Goal: Task Accomplishment & Management: Use online tool/utility

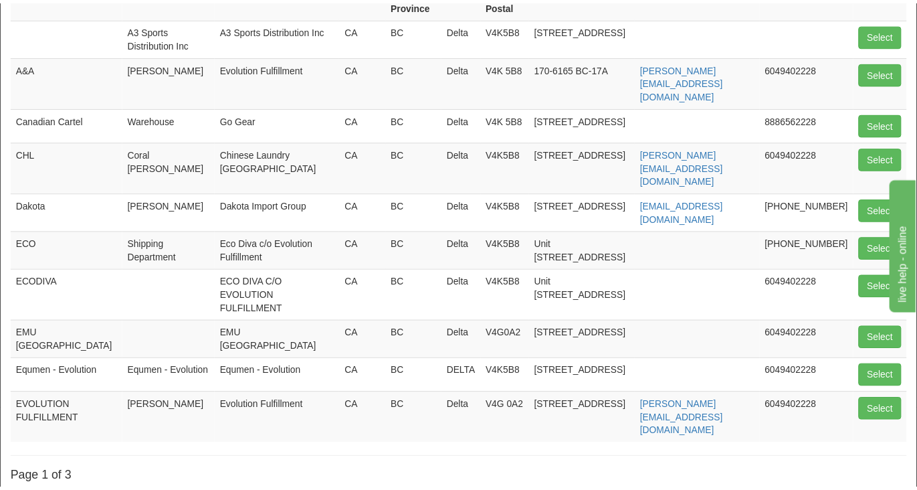
scroll to position [216, 0]
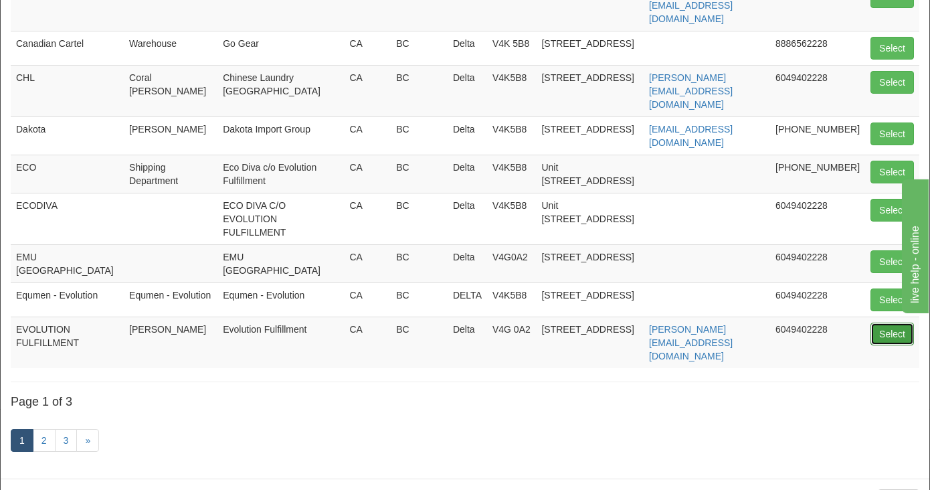
click at [878, 322] on button "Select" at bounding box center [891, 333] width 43 height 23
type input "EVOLUTION FULFILLMENT"
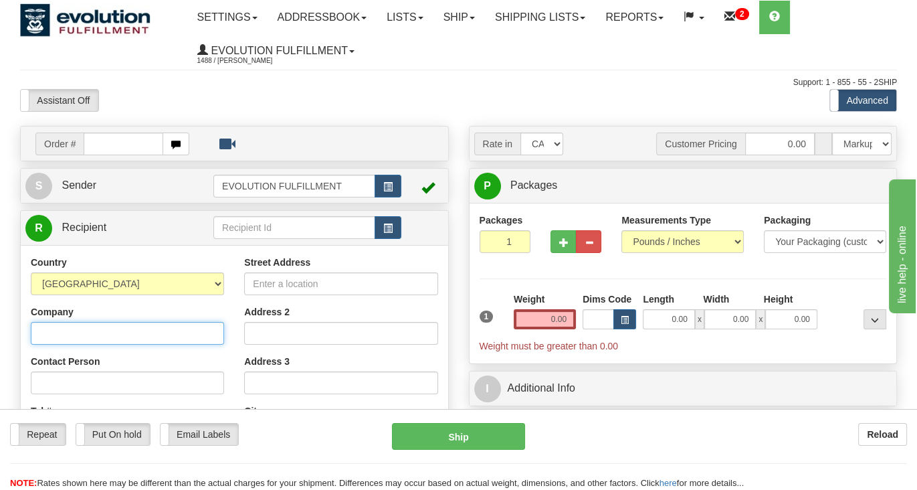
click at [118, 322] on input "Company" at bounding box center [127, 333] width 193 height 23
click at [554, 326] on input "0.00" at bounding box center [545, 319] width 62 height 20
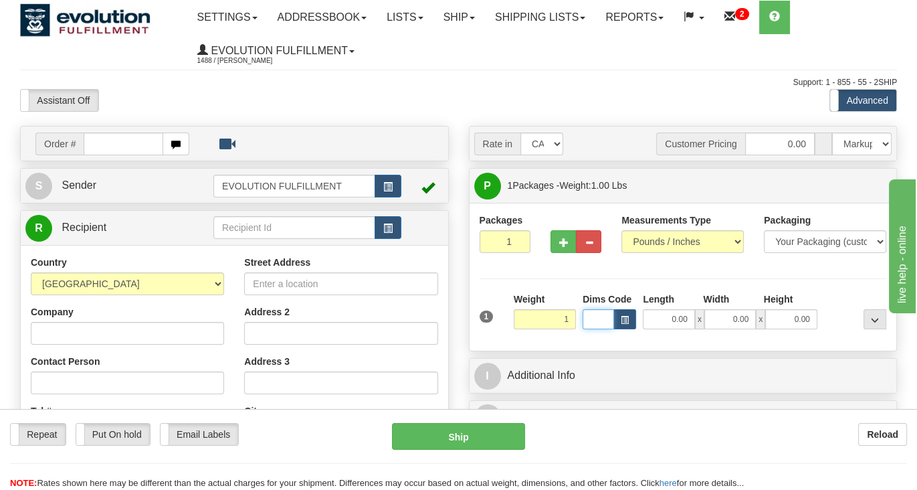
type input "1.00"
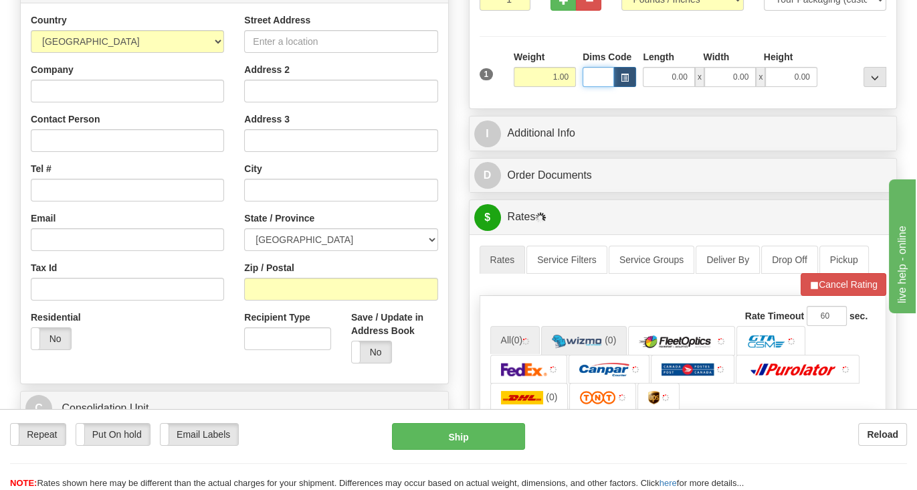
scroll to position [251, 0]
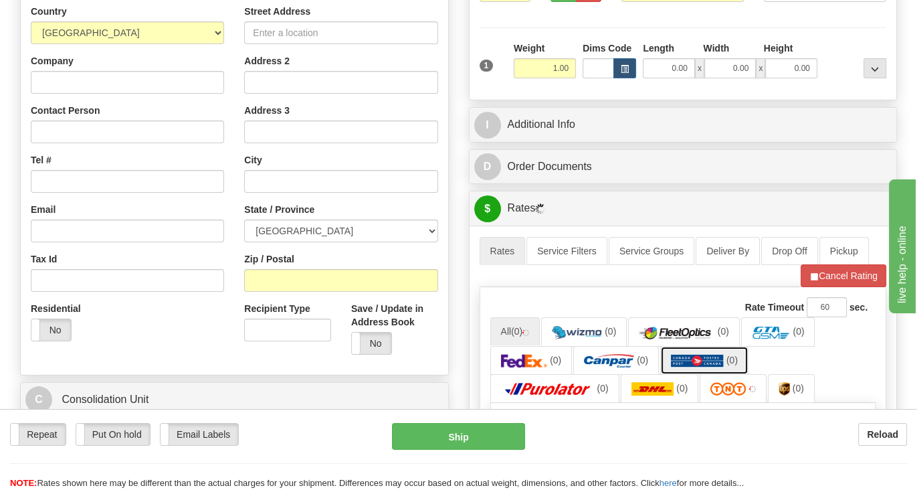
click at [679, 354] on img at bounding box center [697, 360] width 53 height 13
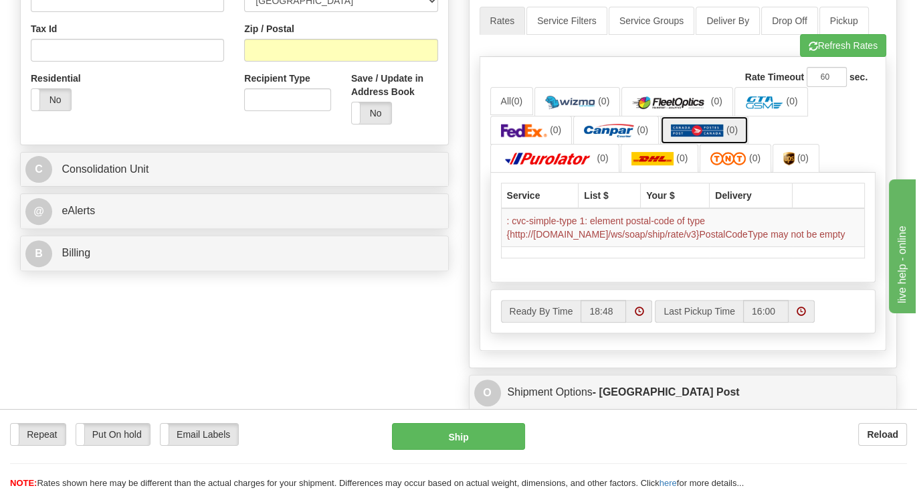
scroll to position [502, 0]
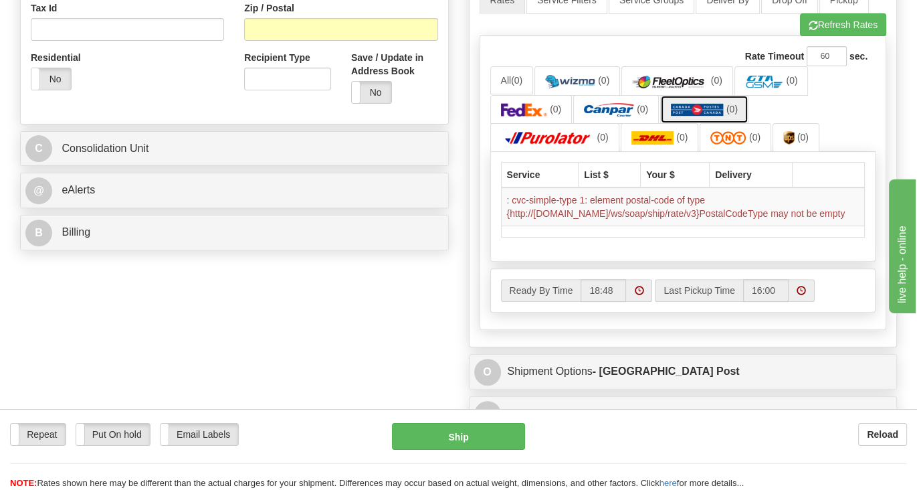
click at [703, 113] on img at bounding box center [697, 109] width 53 height 13
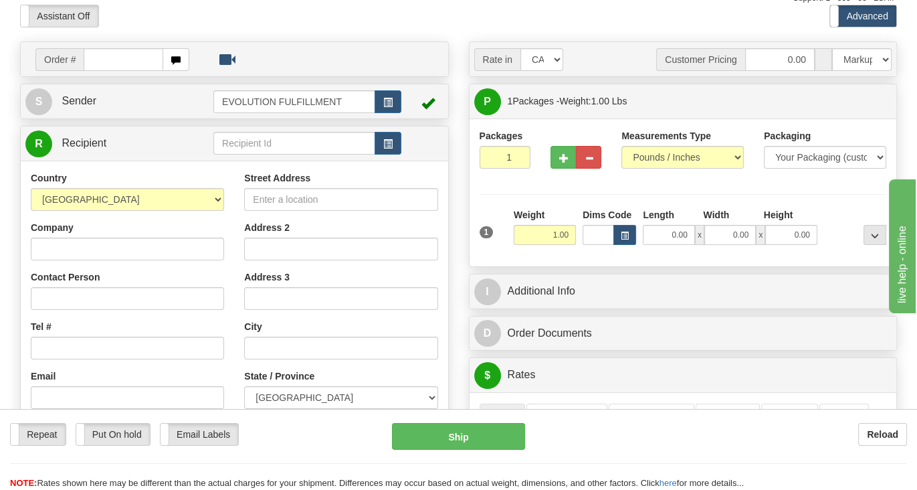
scroll to position [83, 0]
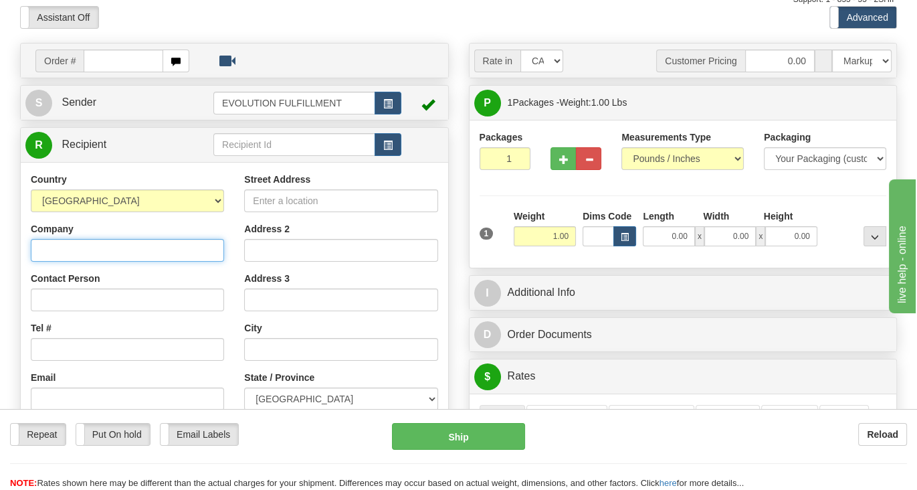
click at [116, 248] on input "Company" at bounding box center [127, 250] width 193 height 23
type input "2Ship Support"
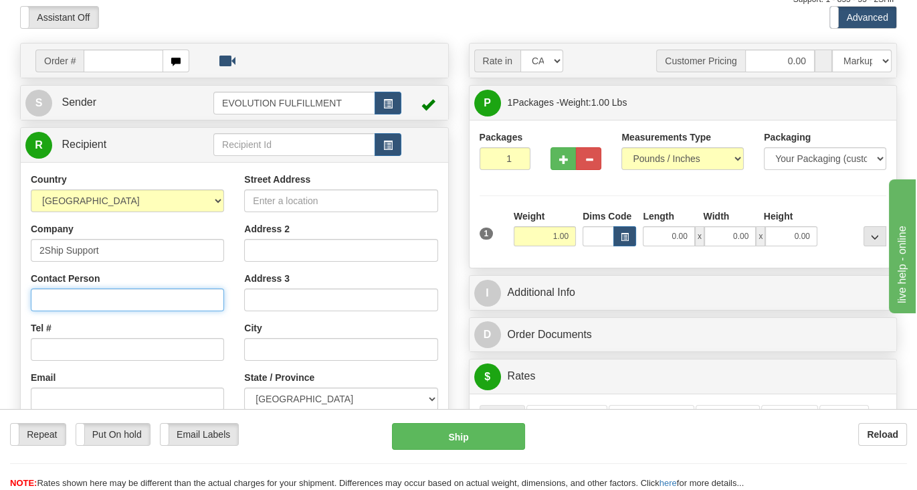
type input "[PERSON_NAME]"
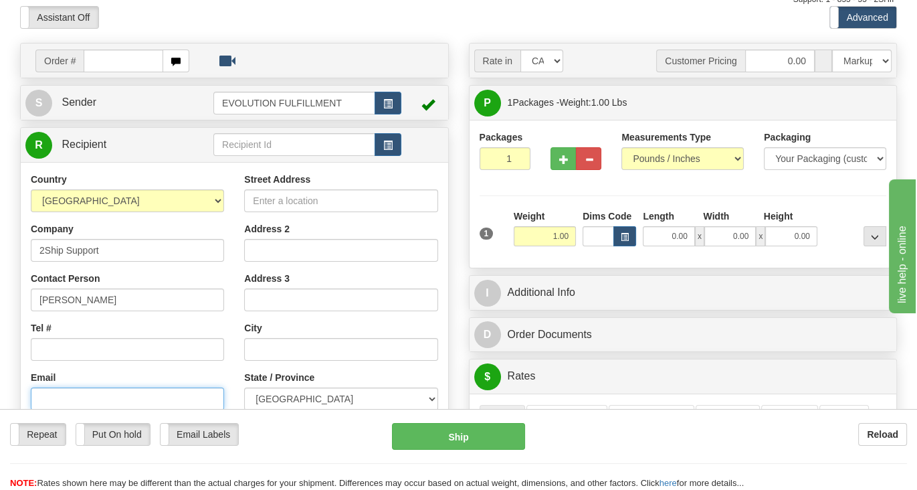
type input "[EMAIL_ADDRESS][DOMAIN_NAME]"
type input "[STREET_ADDRESS]"
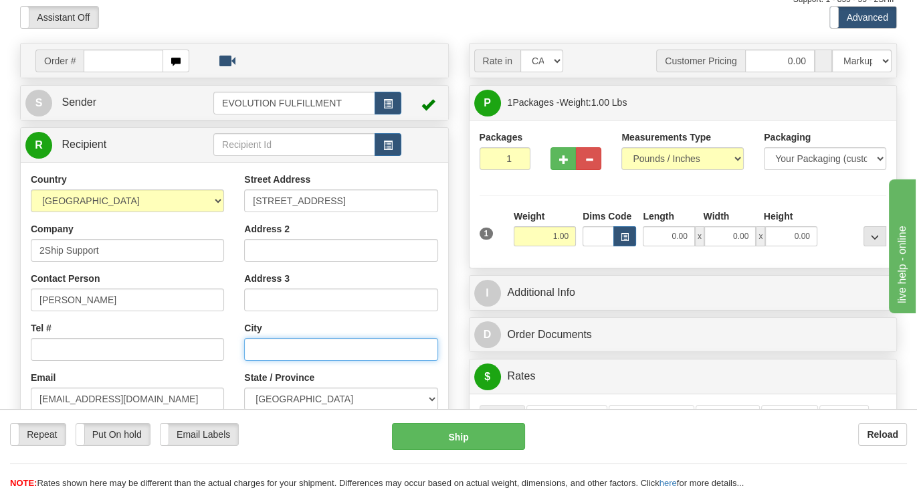
type input "[GEOGRAPHIC_DATA]"
select select "ON"
type input "L4K4G9"
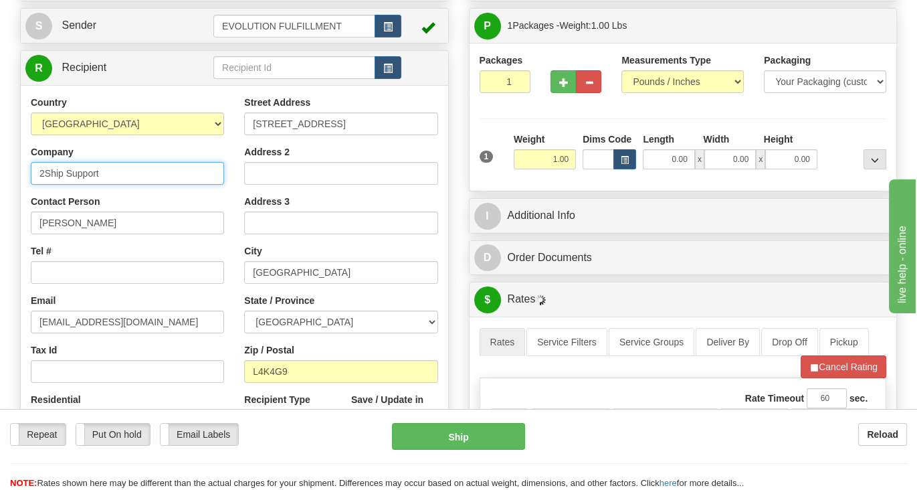
scroll to position [334, 0]
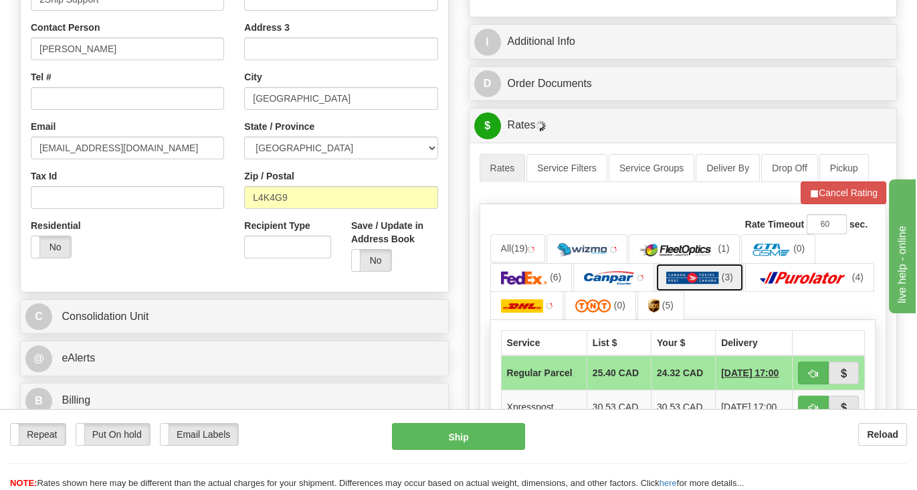
click at [701, 271] on img at bounding box center [692, 277] width 53 height 13
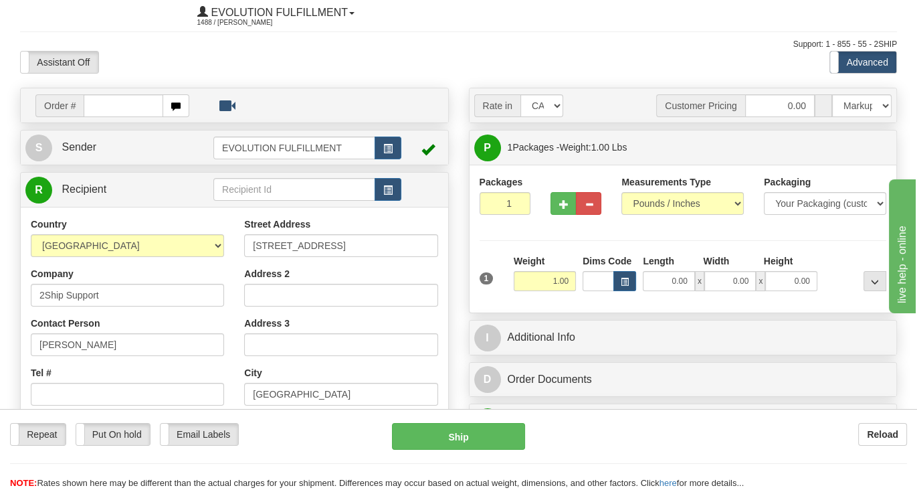
scroll to position [0, 0]
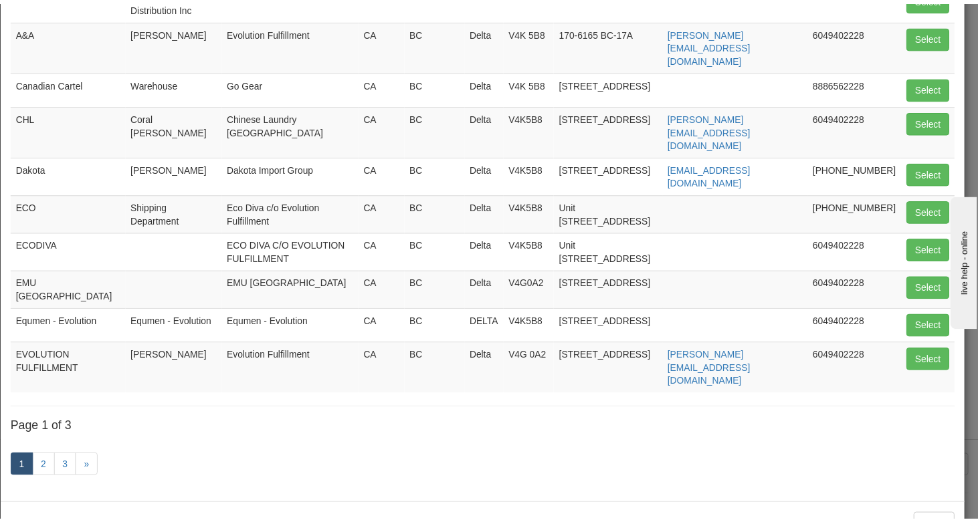
scroll to position [178, 0]
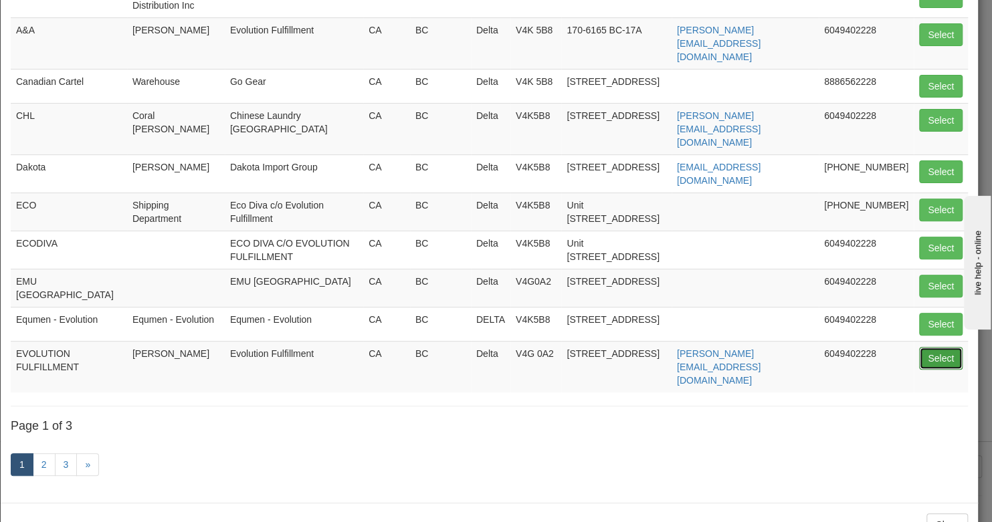
click at [945, 347] on button "Select" at bounding box center [940, 358] width 43 height 23
type input "EVOLUTION FULFILLMENT"
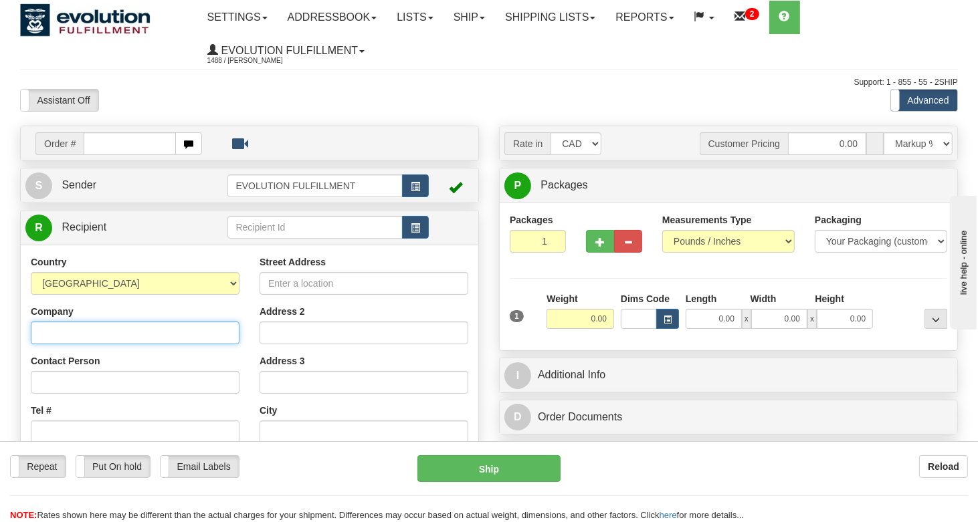
click at [151, 325] on input "Company" at bounding box center [135, 333] width 209 height 23
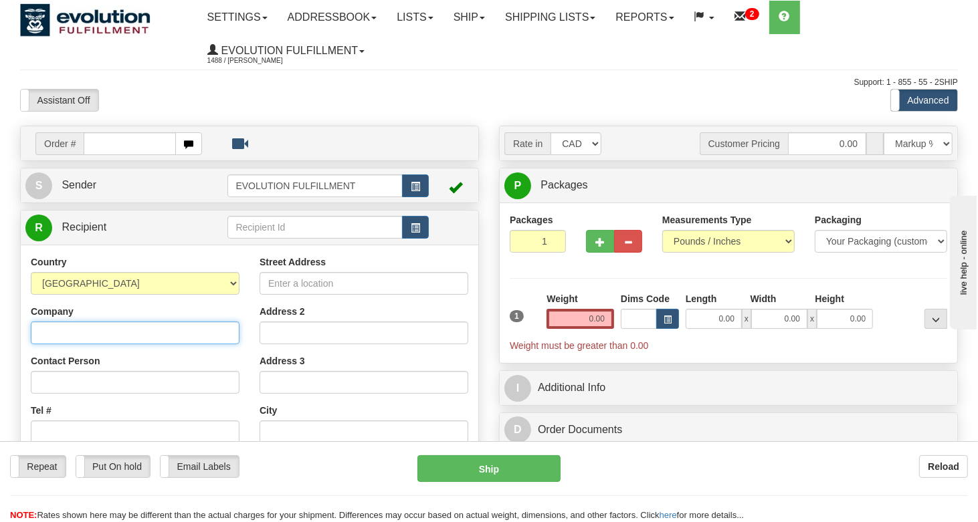
type input "2Ship Support"
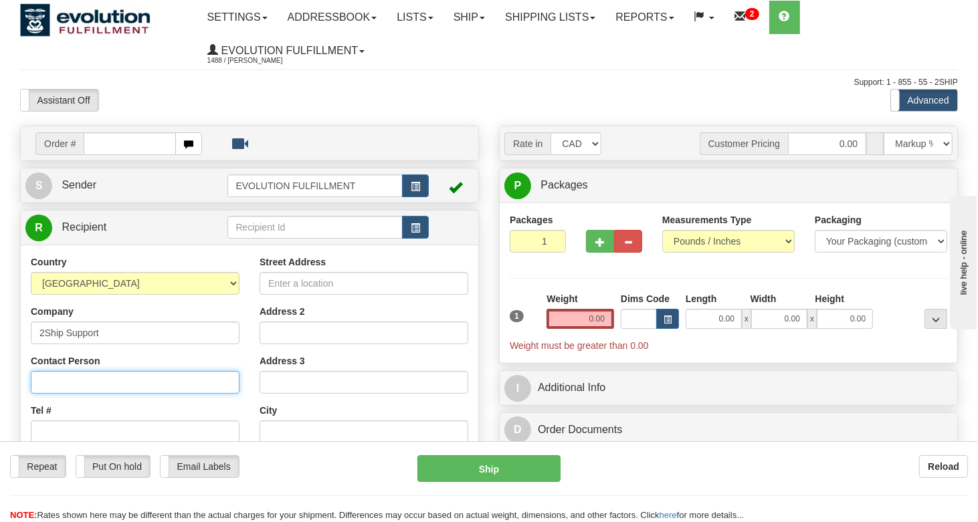
type input "[PERSON_NAME]"
type input "[EMAIL_ADDRESS][DOMAIN_NAME]"
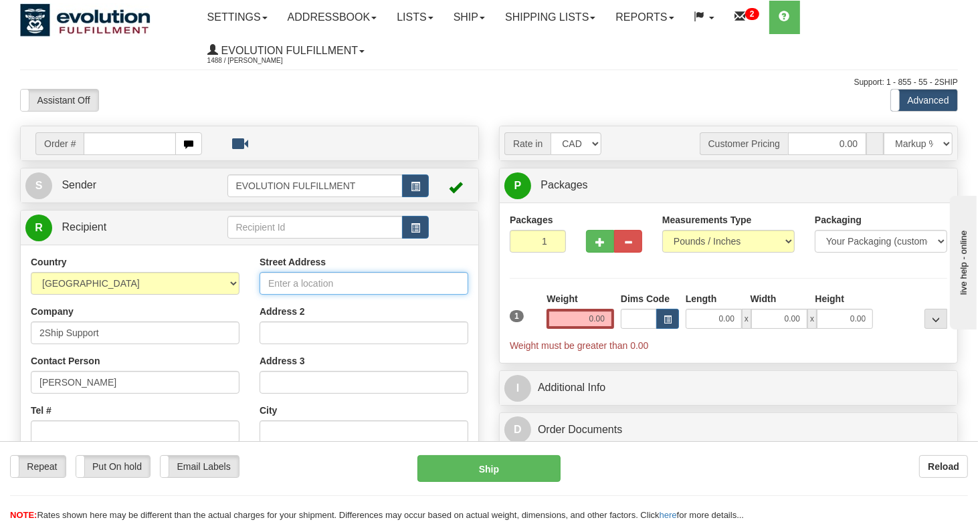
type input "[STREET_ADDRESS]"
type input "[GEOGRAPHIC_DATA]"
select select "ON"
type input "L4K4G9"
click at [557, 316] on input "0.00" at bounding box center [581, 319] width 68 height 20
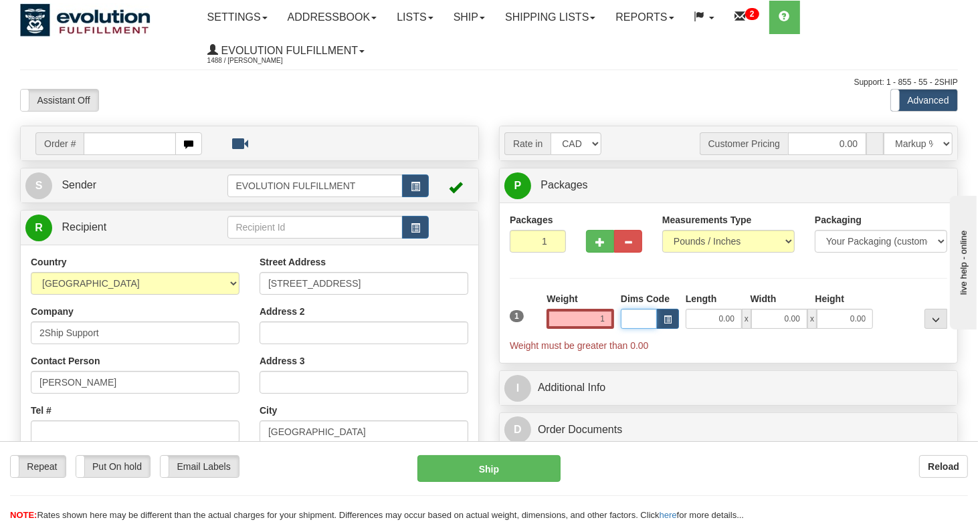
type input "1.00"
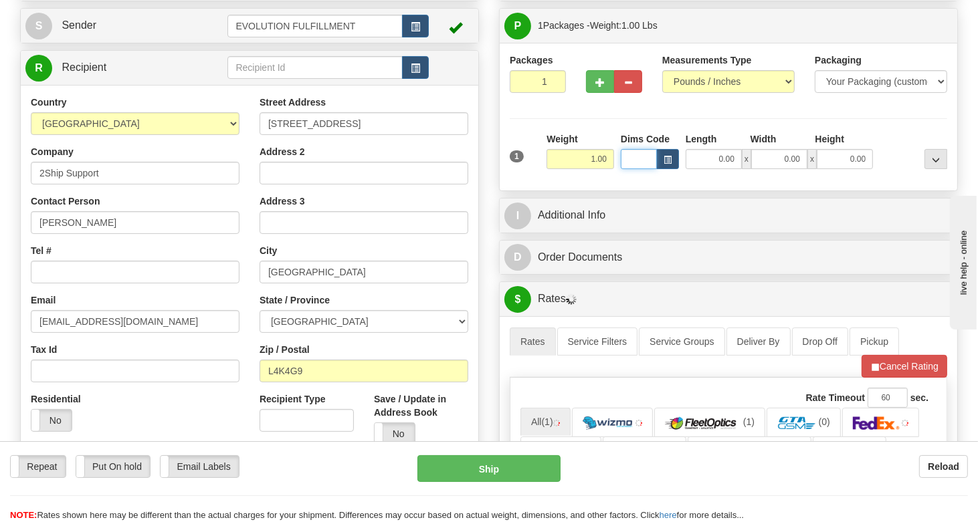
scroll to position [268, 0]
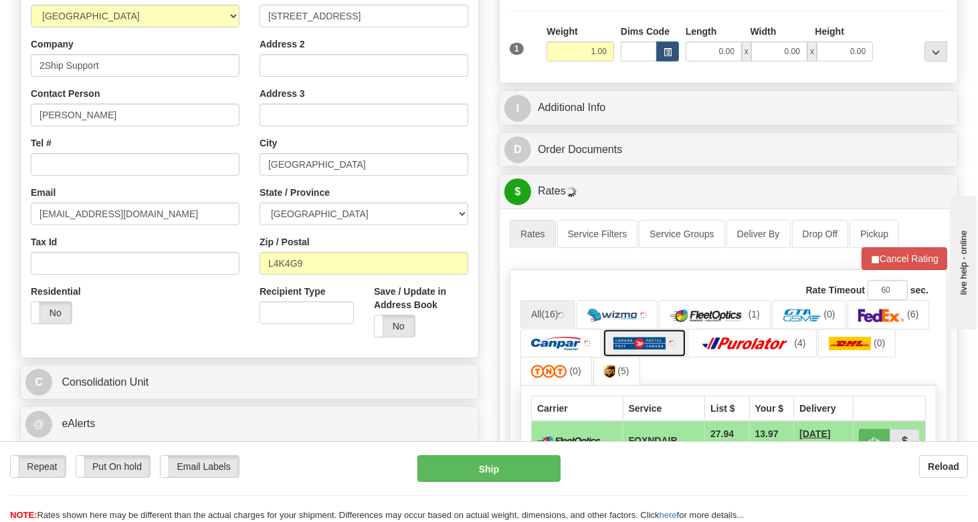
click at [653, 347] on img at bounding box center [639, 343] width 53 height 13
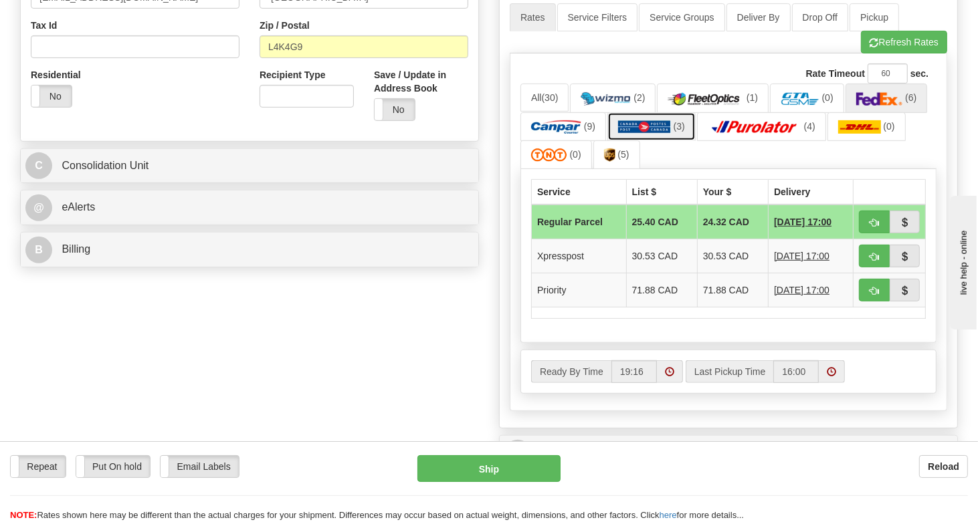
scroll to position [446, 0]
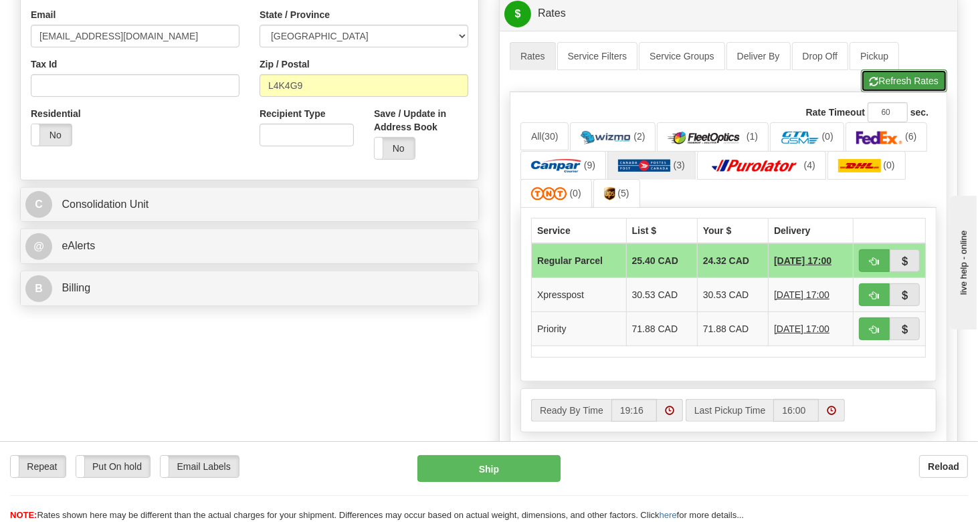
click at [908, 70] on button "Refresh Rates" at bounding box center [904, 81] width 86 height 23
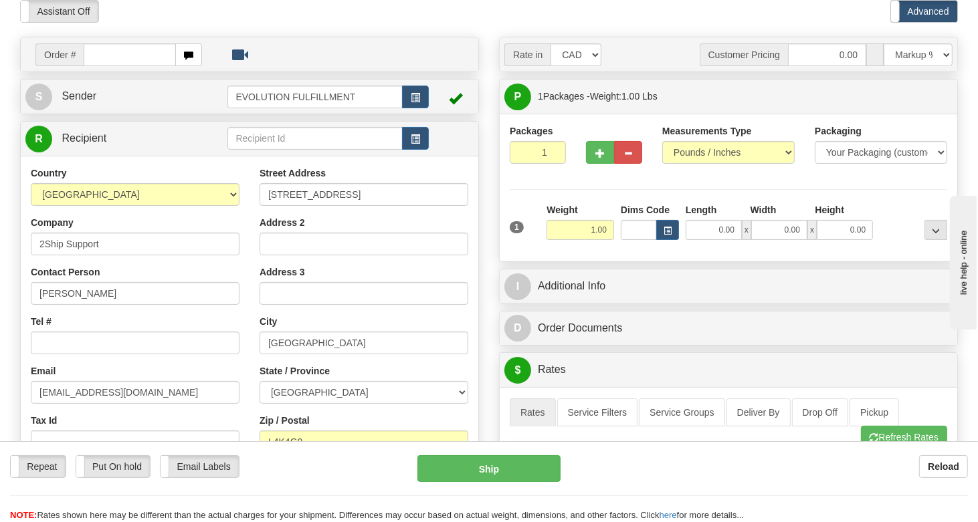
scroll to position [0, 0]
